Goal: Task Accomplishment & Management: Use online tool/utility

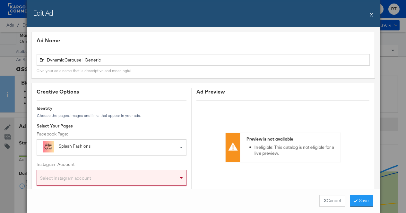
scroll to position [279, 0]
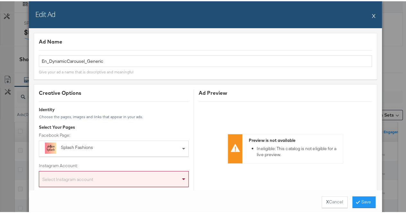
click at [374, 15] on div "Edit Ad X" at bounding box center [205, 13] width 353 height 27
click at [372, 14] on button "X" at bounding box center [374, 14] width 4 height 13
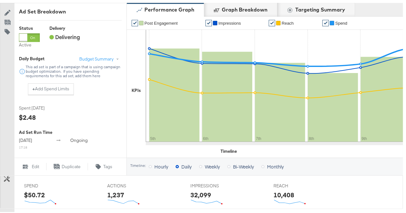
scroll to position [0, 0]
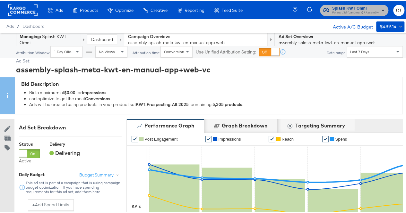
click at [355, 12] on span "Forward3d (Landmark) / Assembly" at bounding box center [355, 11] width 47 height 5
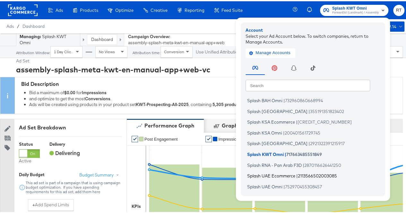
click at [268, 178] on li "Splash UAE Ecommerce | 2113566502003085" at bounding box center [314, 174] width 138 height 9
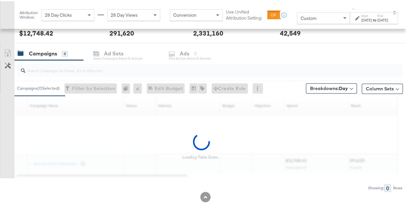
scroll to position [255, 0]
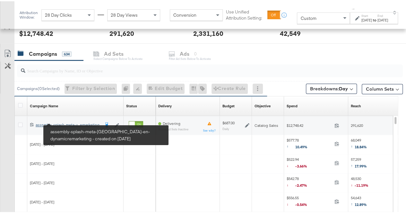
click at [82, 123] on div "assembly-splash-meta-uae-en-dynamicremarketing assembly-splash-meta-u...emarket…" at bounding box center [68, 123] width 64 height 5
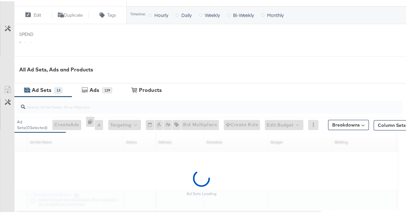
scroll to position [238, 0]
click at [74, 106] on input "search" at bounding box center [197, 103] width 344 height 13
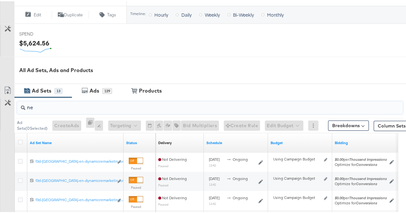
type input "n"
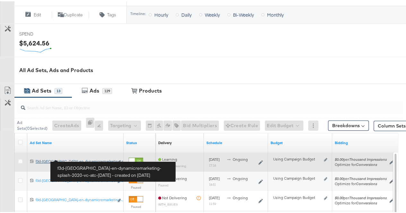
click at [77, 158] on div "f3d-uae-en-dynamicremarketing-splash-2020-vc-atc-july2020 f3d-uae-en-dynamicrem…" at bounding box center [75, 160] width 78 height 5
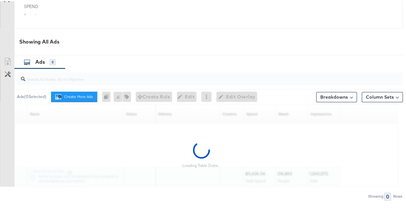
scroll to position [296, 0]
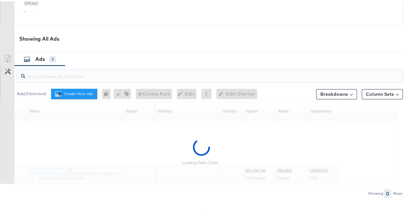
click at [72, 76] on input "search" at bounding box center [197, 72] width 344 height 13
type input "n"
click at [7, 129] on div "Loading Table Data..." at bounding box center [201, 150] width 403 height 63
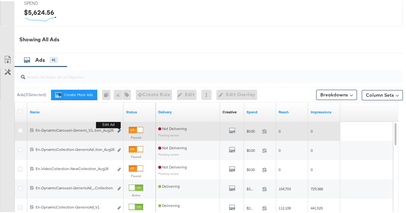
click at [119, 128] on icon "link" at bounding box center [118, 130] width 3 height 4
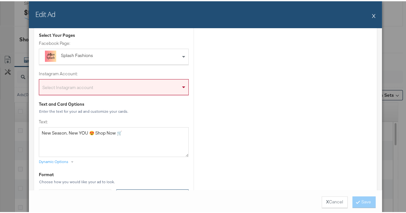
scroll to position [92, 0]
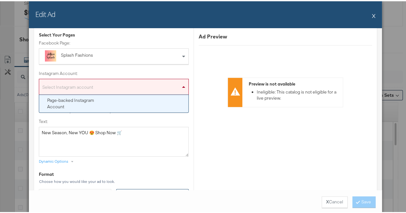
click at [139, 85] on div "Select Instagram account" at bounding box center [113, 87] width 149 height 13
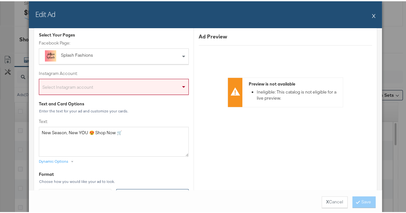
click at [116, 111] on div "Enter the text for your ad and customize your cards." at bounding box center [114, 110] width 150 height 4
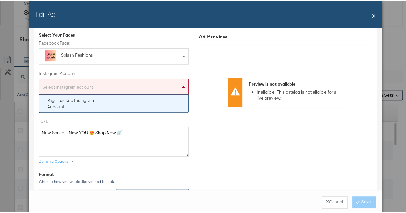
click at [130, 88] on div "Select Instagram account" at bounding box center [113, 87] width 149 height 13
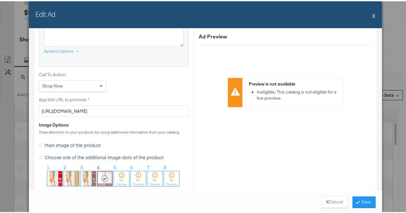
scroll to position [540, 0]
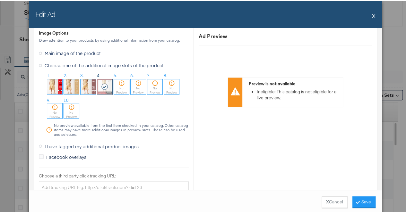
click at [73, 85] on img at bounding box center [71, 85] width 15 height 15
click at [362, 201] on button "Save" at bounding box center [363, 201] width 23 height 12
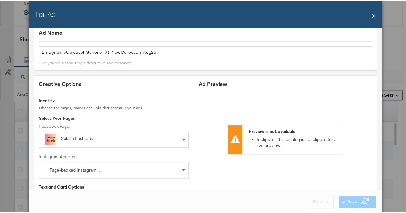
scroll to position [9, 0]
